Goal: Transaction & Acquisition: Book appointment/travel/reservation

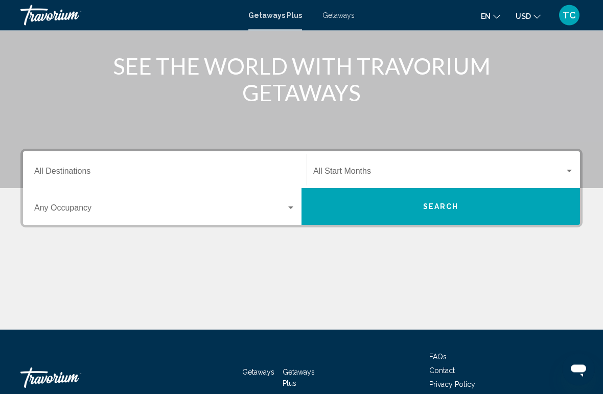
scroll to position [119, 0]
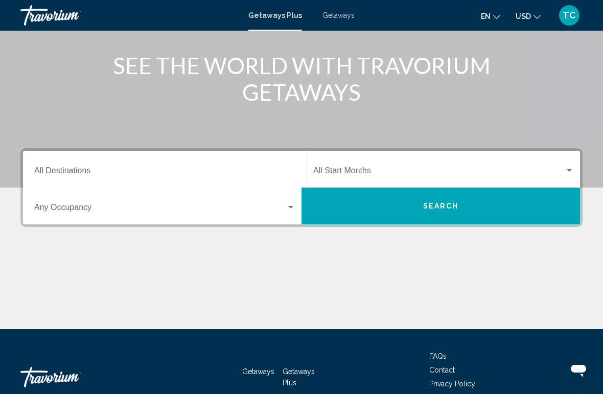
click at [294, 204] on div "Search widget" at bounding box center [290, 208] width 9 height 8
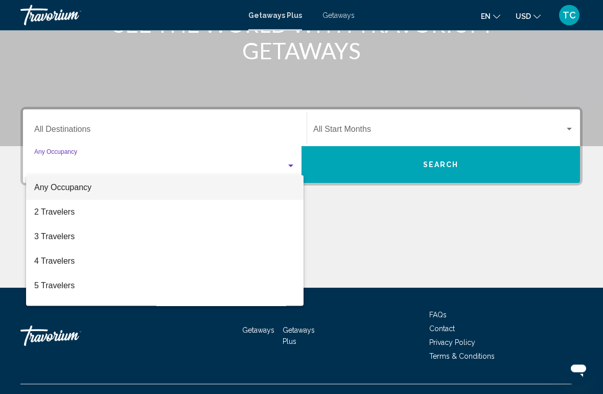
scroll to position [177, 0]
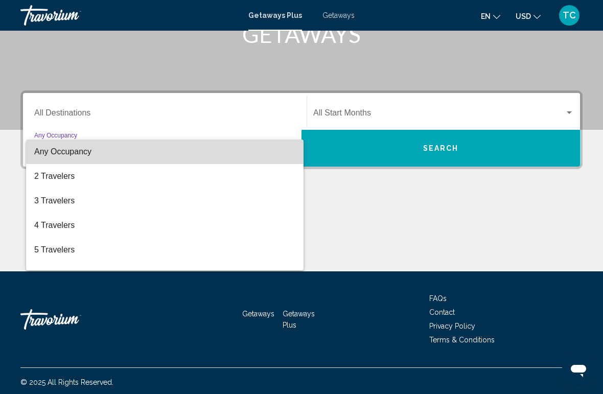
click at [76, 156] on span "Any Occupancy" at bounding box center [62, 151] width 57 height 9
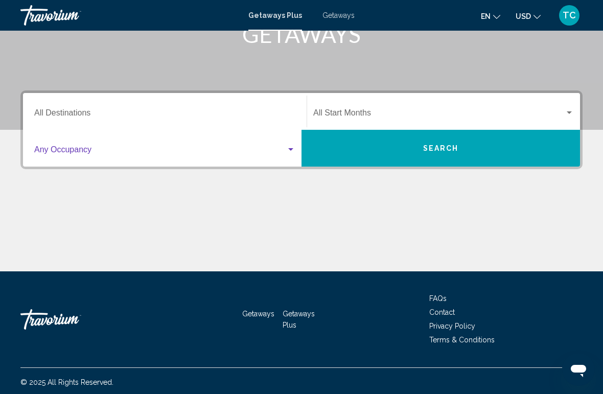
click at [435, 147] on span "Search" at bounding box center [441, 149] width 36 height 8
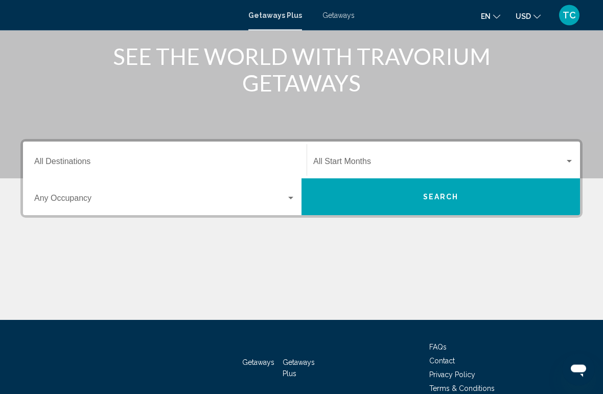
scroll to position [128, 0]
click at [417, 195] on button "Search" at bounding box center [441, 196] width 279 height 37
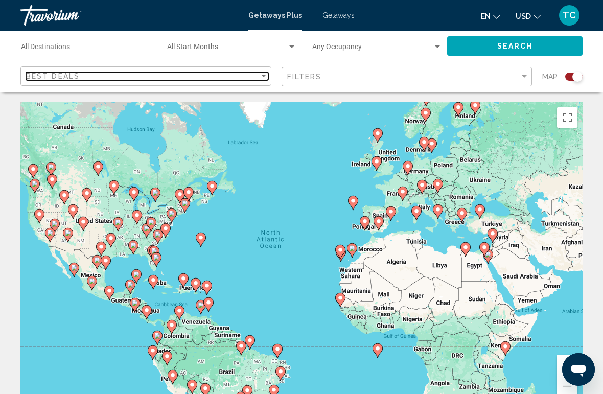
click at [267, 78] on div "Sort by" at bounding box center [263, 76] width 9 height 8
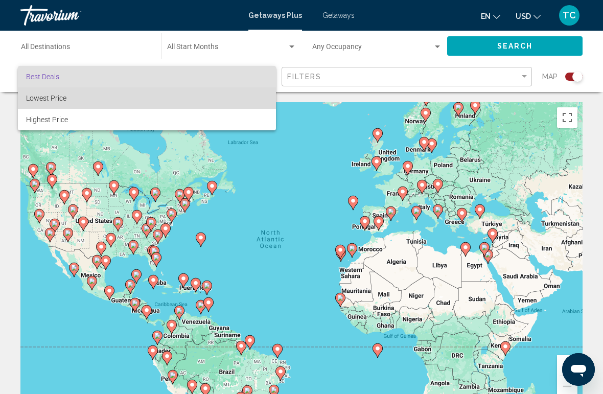
click at [71, 101] on span "Lowest Price" at bounding box center [147, 97] width 242 height 21
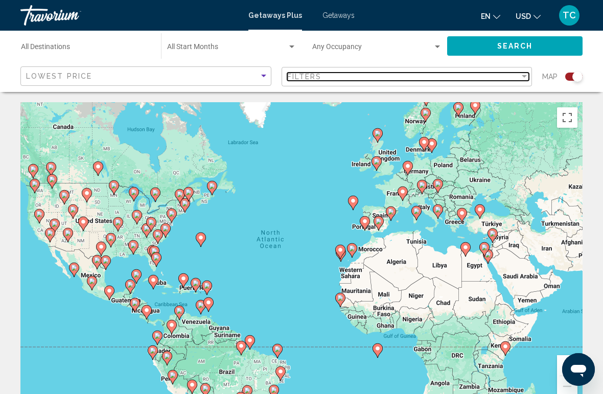
click at [528, 78] on div "Filter" at bounding box center [524, 77] width 9 height 8
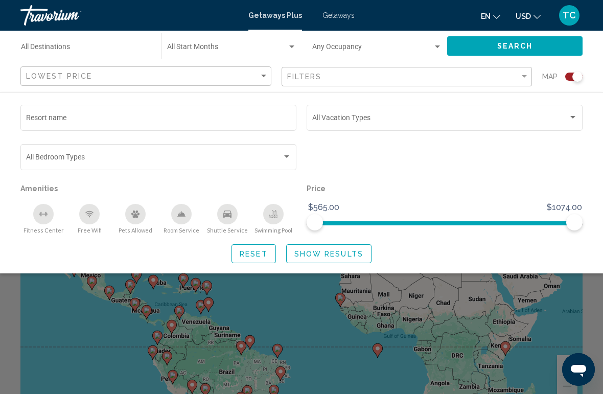
click at [317, 258] on span "Show Results" at bounding box center [329, 254] width 69 height 8
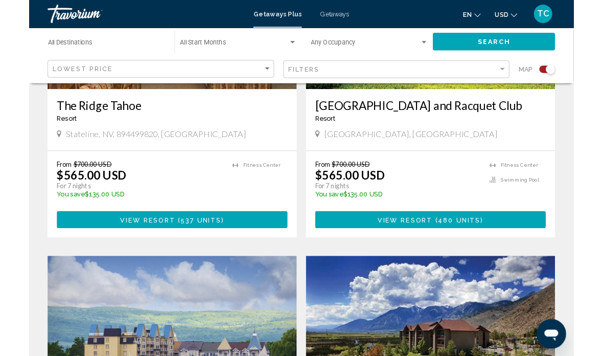
scroll to position [519, 0]
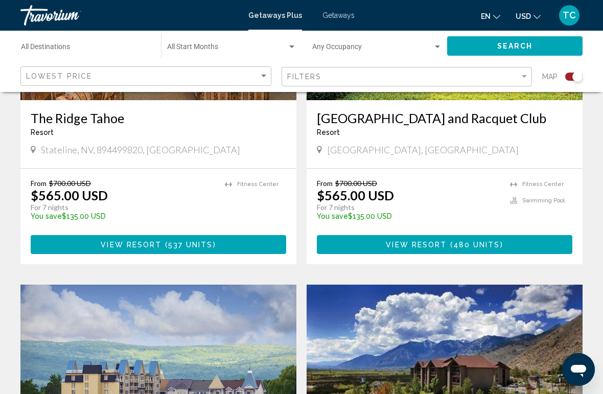
click at [569, 18] on span "TC" at bounding box center [569, 15] width 13 height 10
